Goal: Information Seeking & Learning: Learn about a topic

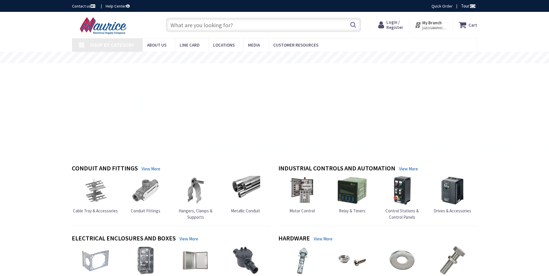
type input "[PERSON_NAME][GEOGRAPHIC_DATA], [GEOGRAPHIC_DATA]"
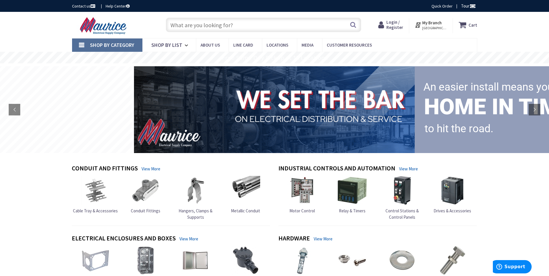
click at [186, 25] on input "text" at bounding box center [263, 25] width 195 height 14
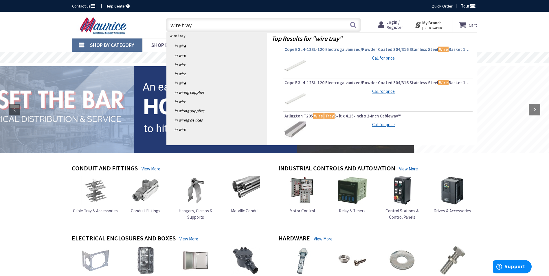
type input "wire tray"
click at [389, 50] on span "Cope EGL4-18SL-120 Electrogalvanized/Powder Coated 304/316 Stainless Steel Wire…" at bounding box center [377, 50] width 187 height 6
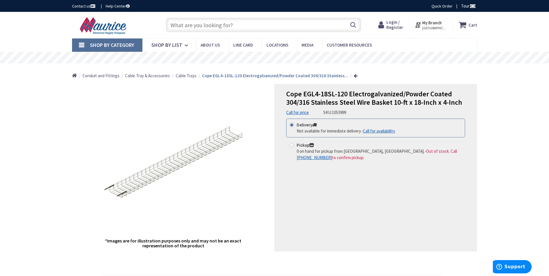
click at [182, 77] on span "Cable Trays" at bounding box center [186, 75] width 21 height 5
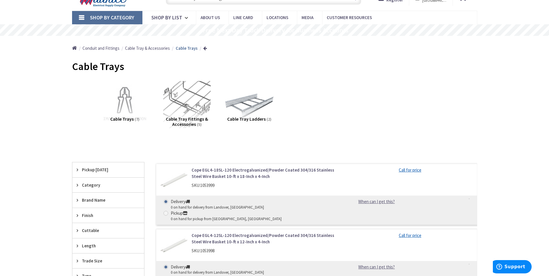
scroll to position [29, 0]
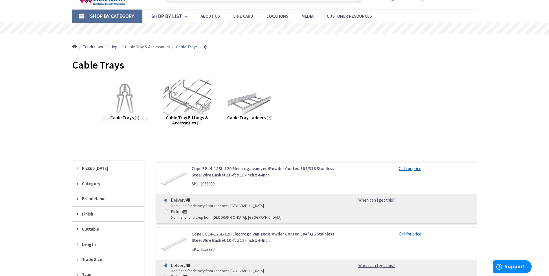
click at [129, 107] on img at bounding box center [124, 103] width 52 height 52
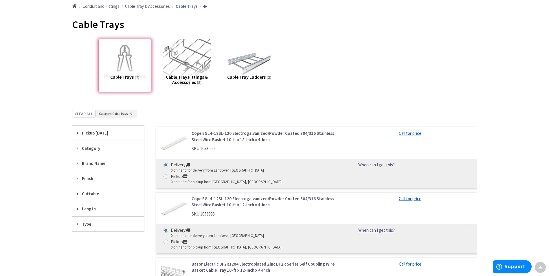
scroll to position [63, 0]
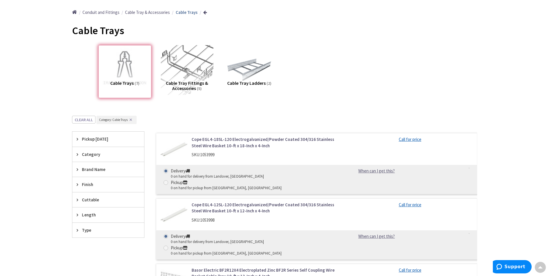
click at [190, 69] on img at bounding box center [187, 68] width 52 height 52
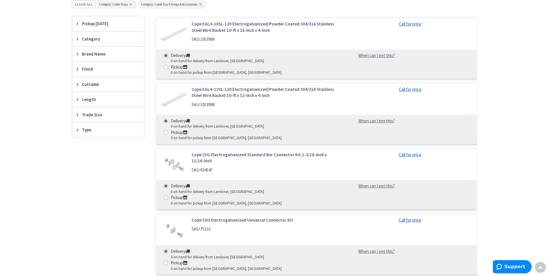
scroll to position [0, 0]
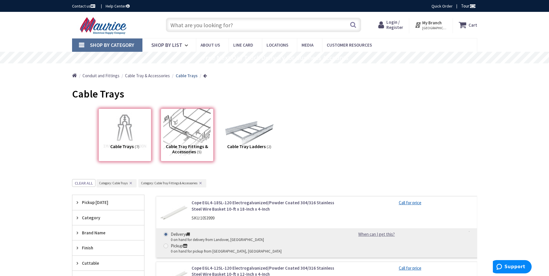
click at [252, 137] on img at bounding box center [249, 132] width 52 height 52
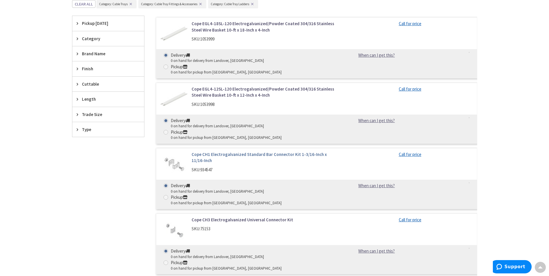
scroll to position [34, 0]
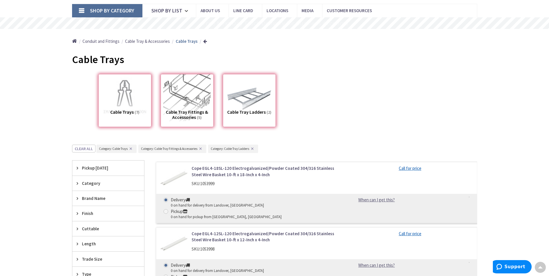
click at [120, 105] on div "Cable Trays (7)" at bounding box center [124, 100] width 53 height 53
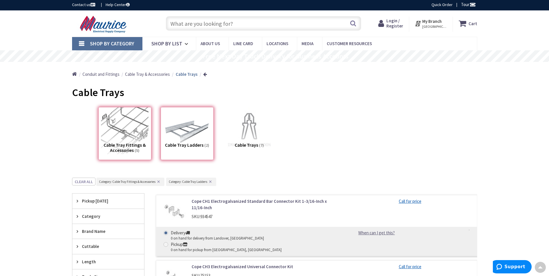
scroll to position [0, 0]
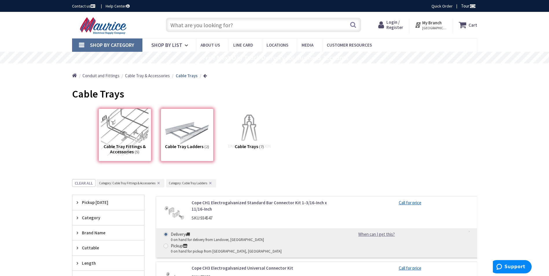
click at [119, 126] on div "Cable Tray Fittings & Accessories (5)" at bounding box center [124, 134] width 53 height 53
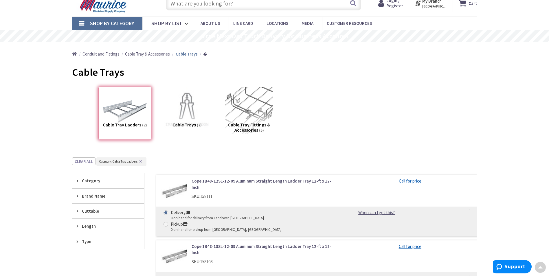
scroll to position [2, 0]
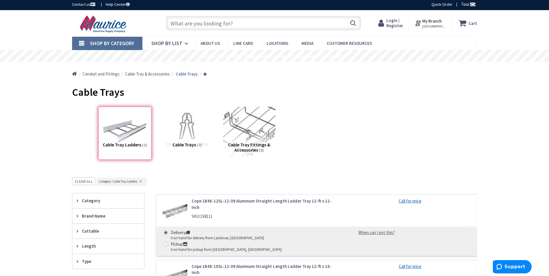
click at [253, 123] on img at bounding box center [249, 130] width 52 height 52
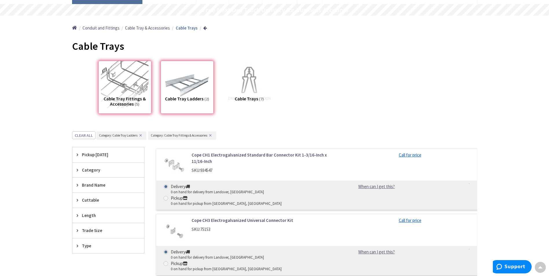
scroll to position [34, 0]
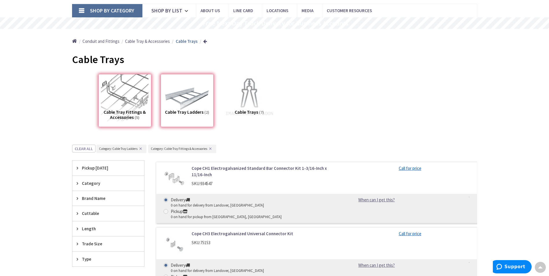
click at [254, 92] on img at bounding box center [249, 97] width 52 height 52
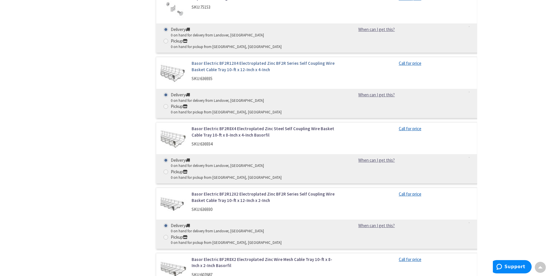
scroll to position [410, 0]
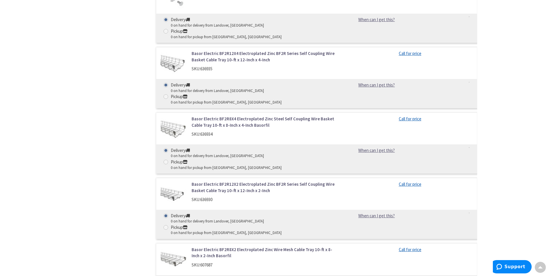
click at [241, 181] on link "Basor Electric BF2R12X2 Electroplated Zinc BF2R Series Self Coupling Wire Baske…" at bounding box center [264, 187] width 147 height 12
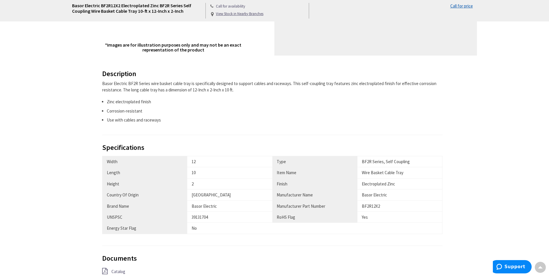
scroll to position [202, 0]
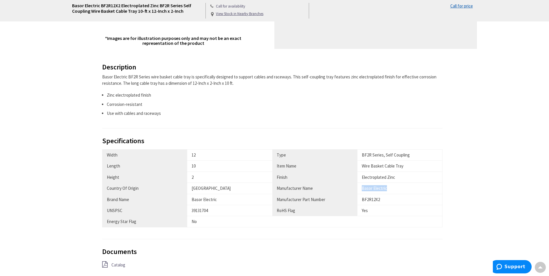
drag, startPoint x: 384, startPoint y: 189, endPoint x: 362, endPoint y: 191, distance: 22.1
click at [362, 191] on div "Basor Electric" at bounding box center [400, 188] width 76 height 6
drag, startPoint x: 362, startPoint y: 191, endPoint x: 366, endPoint y: 189, distance: 4.3
copy div "Basor Electric"
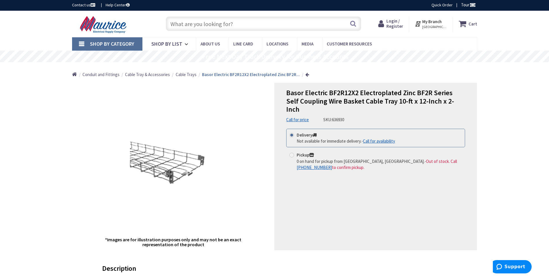
scroll to position [0, 0]
